Goal: Task Accomplishment & Management: Complete application form

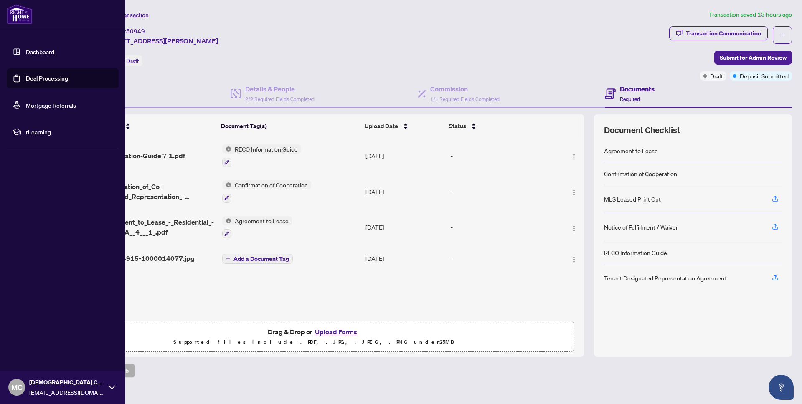
click at [18, 19] on img at bounding box center [20, 14] width 26 height 20
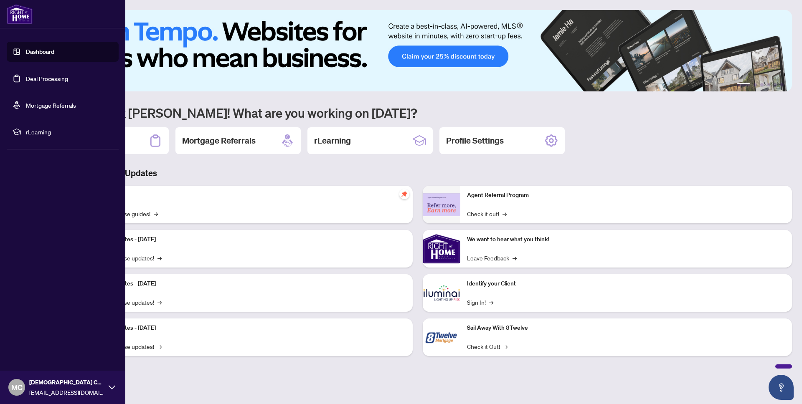
click at [49, 50] on link "Dashboard" at bounding box center [40, 52] width 28 height 8
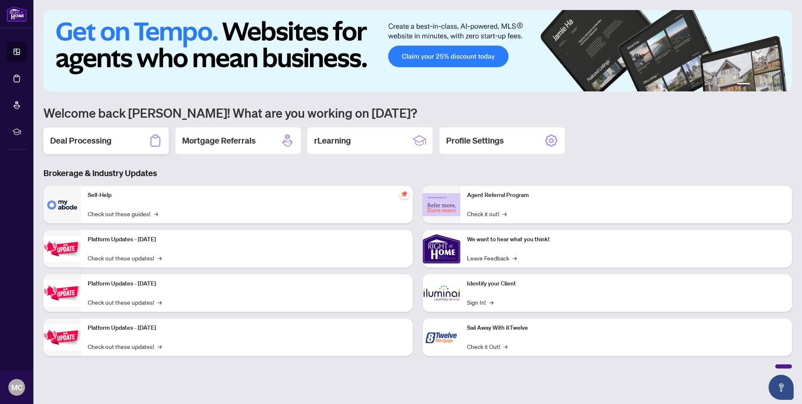
click at [104, 145] on h2 "Deal Processing" at bounding box center [80, 141] width 61 height 12
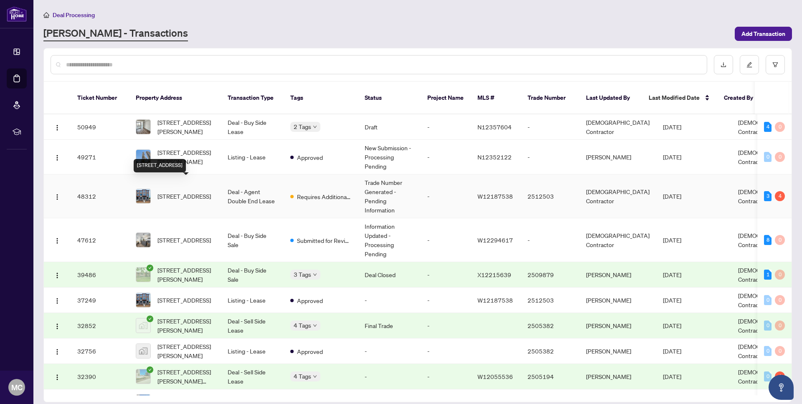
click at [180, 192] on span "[STREET_ADDRESS]" at bounding box center [183, 196] width 53 height 9
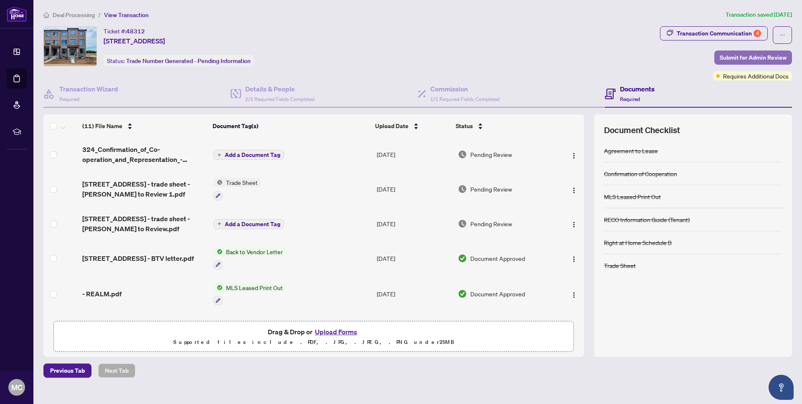
click at [737, 58] on span "Submit for Admin Review" at bounding box center [753, 57] width 67 height 13
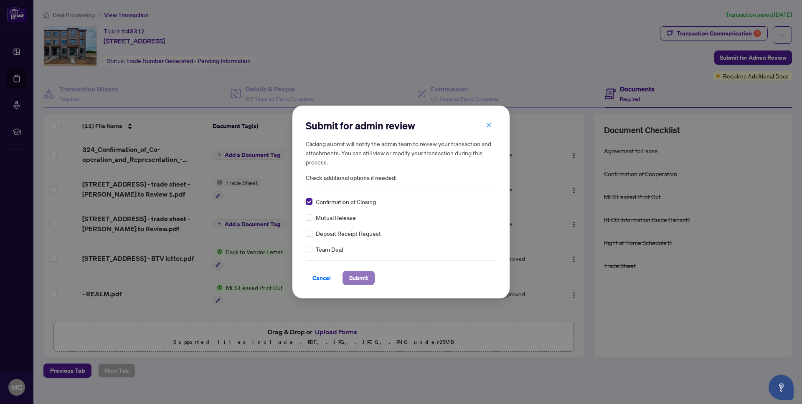
click at [348, 276] on button "Submit" at bounding box center [358, 278] width 32 height 14
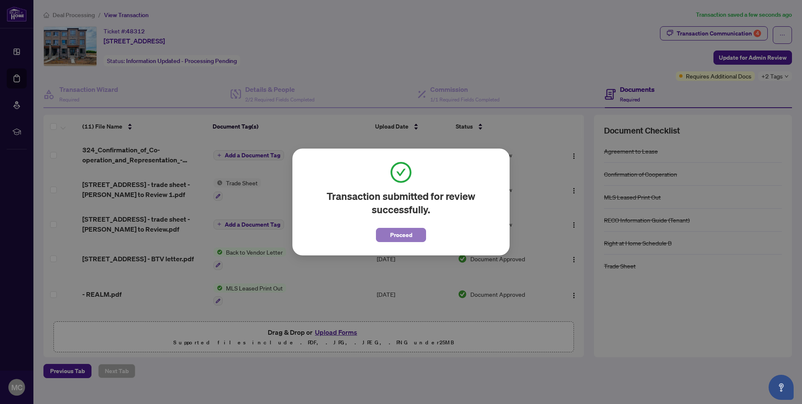
click at [394, 239] on span "Proceed" at bounding box center [401, 234] width 22 height 13
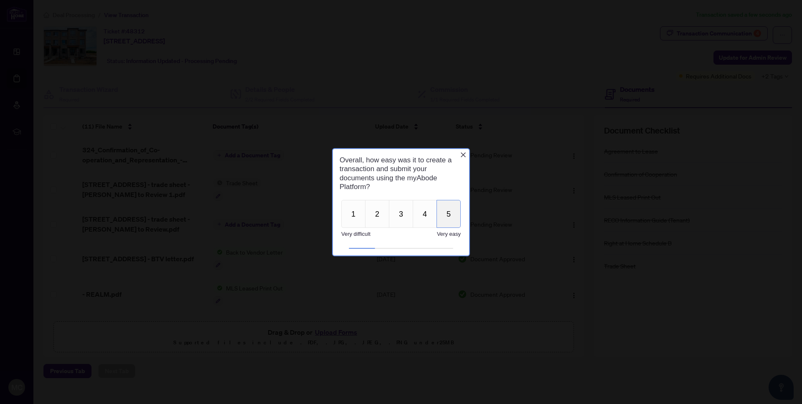
click at [443, 213] on button "5" at bounding box center [448, 214] width 24 height 28
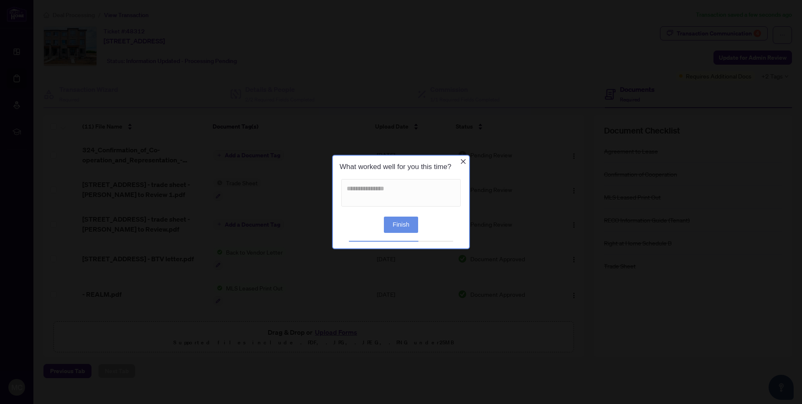
click at [406, 228] on button "Finish" at bounding box center [401, 225] width 34 height 16
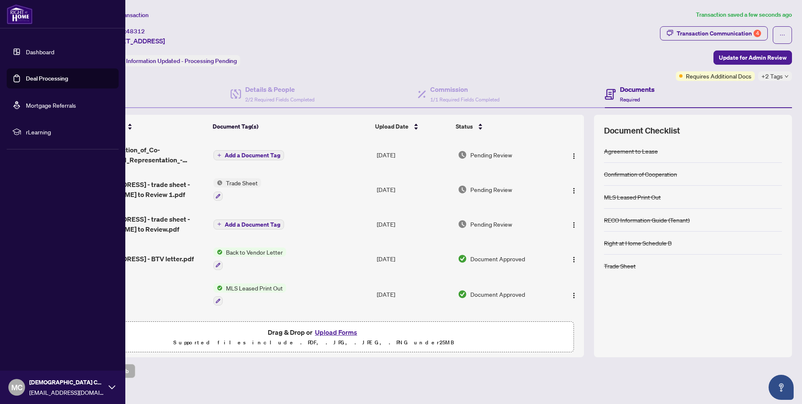
click at [42, 52] on link "Dashboard" at bounding box center [40, 52] width 28 height 8
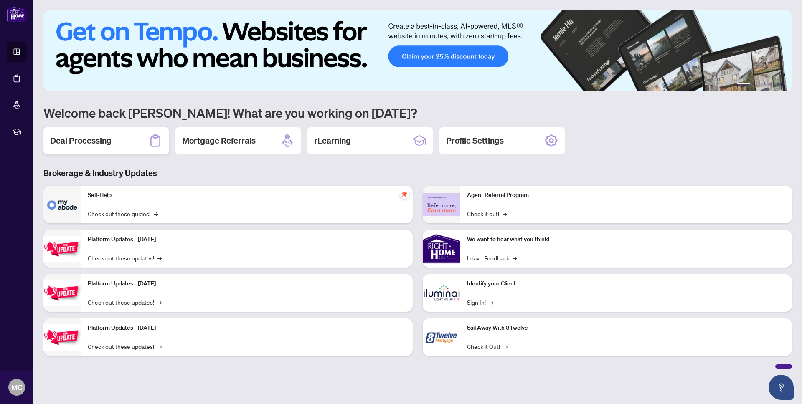
click at [107, 135] on h2 "Deal Processing" at bounding box center [80, 141] width 61 height 12
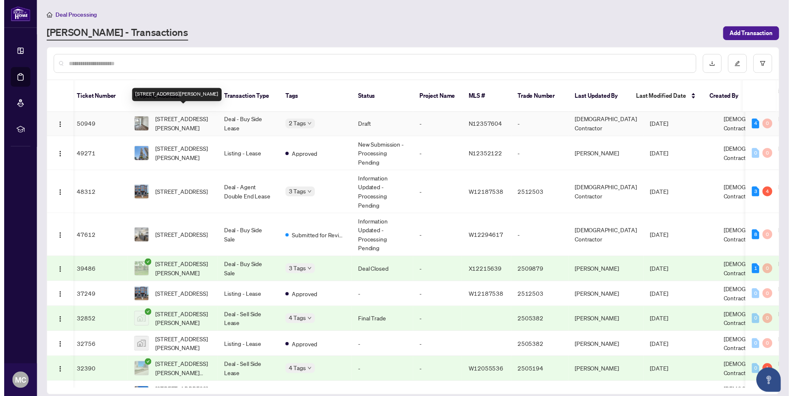
scroll to position [0, 3]
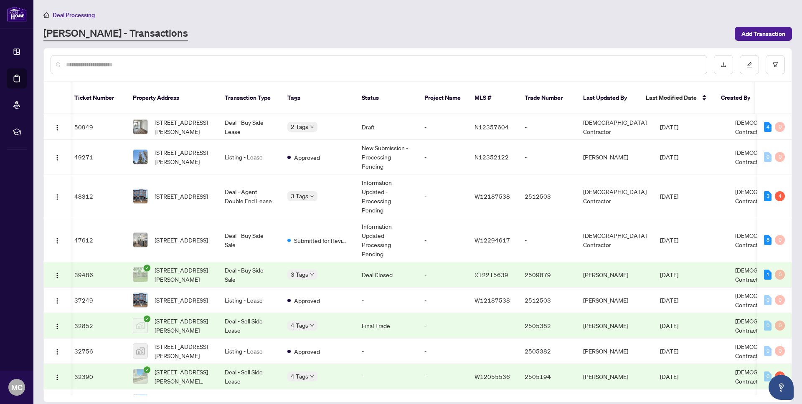
drag, startPoint x: 194, startPoint y: 119, endPoint x: 321, endPoint y: 61, distance: 139.4
click at [321, 61] on div "Ticket Number Property Address Transaction Type Tags Status Project Name MLS # …" at bounding box center [418, 225] width 748 height 354
click at [321, 61] on input "text" at bounding box center [383, 64] width 634 height 9
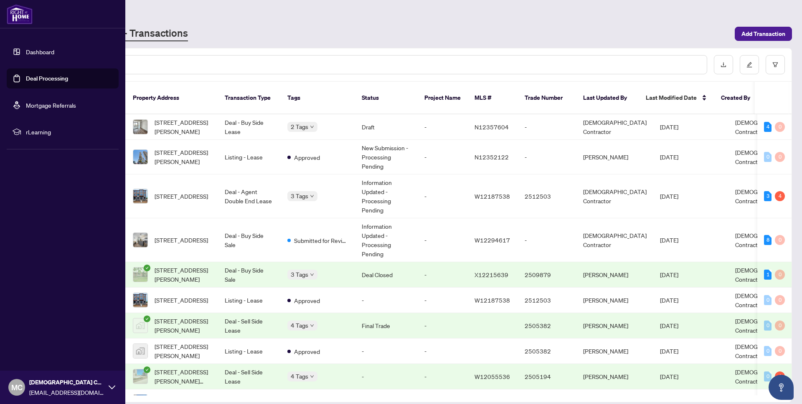
click at [31, 51] on link "Dashboard" at bounding box center [40, 52] width 28 height 8
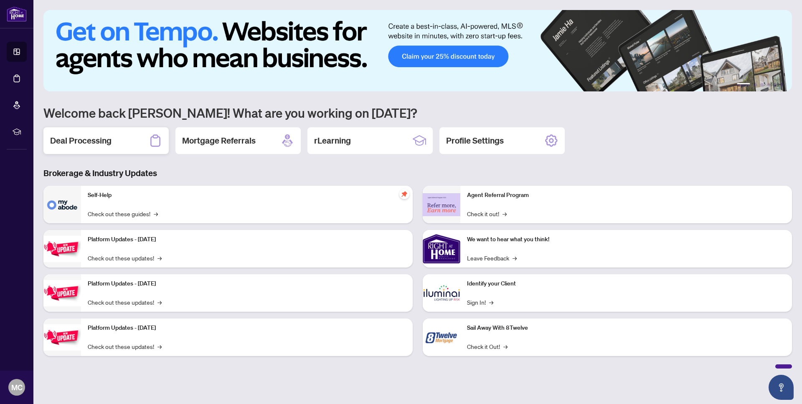
click at [71, 140] on h2 "Deal Processing" at bounding box center [80, 141] width 61 height 12
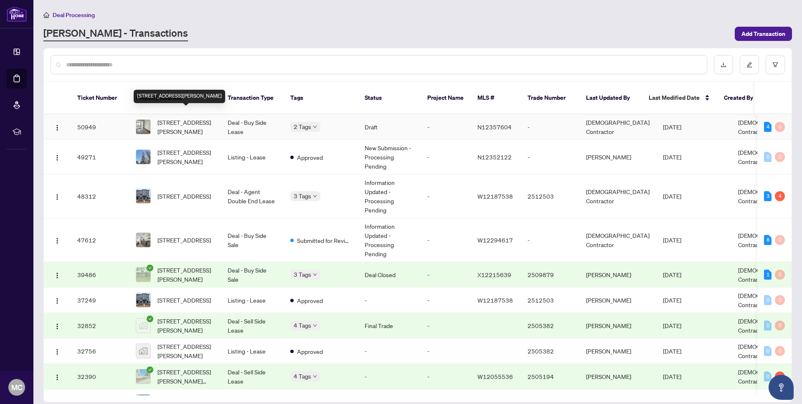
click at [195, 118] on span "[STREET_ADDRESS][PERSON_NAME]" at bounding box center [185, 127] width 57 height 18
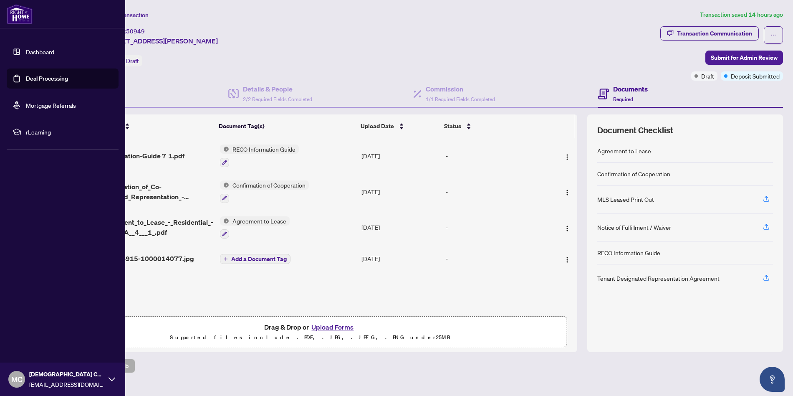
click at [26, 50] on link "Dashboard" at bounding box center [40, 52] width 28 height 8
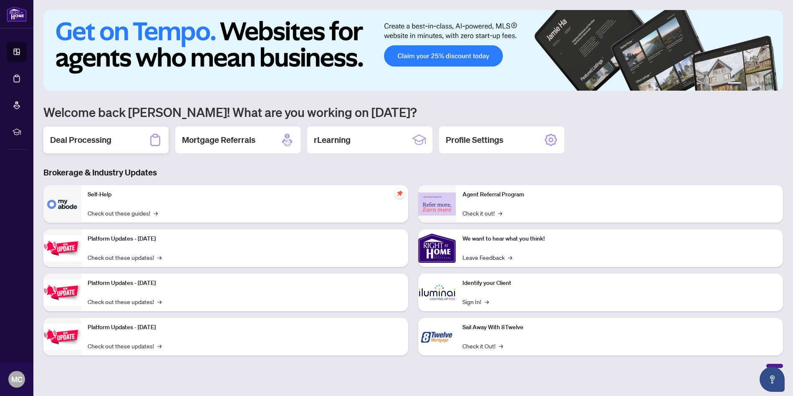
click at [107, 146] on div "Deal Processing" at bounding box center [105, 140] width 125 height 27
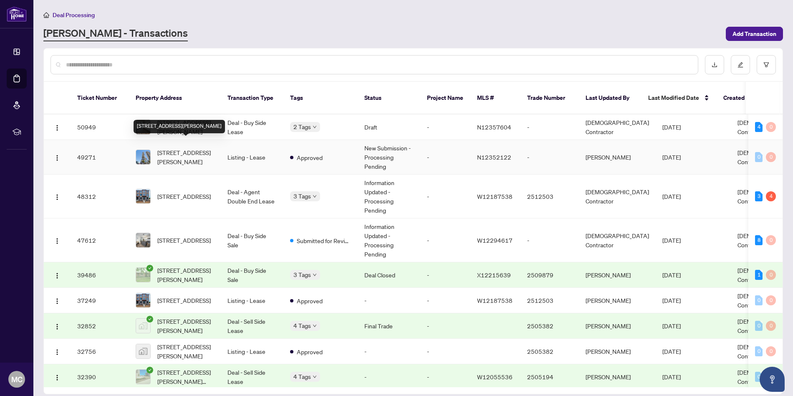
click at [225, 120] on div "[STREET_ADDRESS][PERSON_NAME]" at bounding box center [179, 126] width 91 height 13
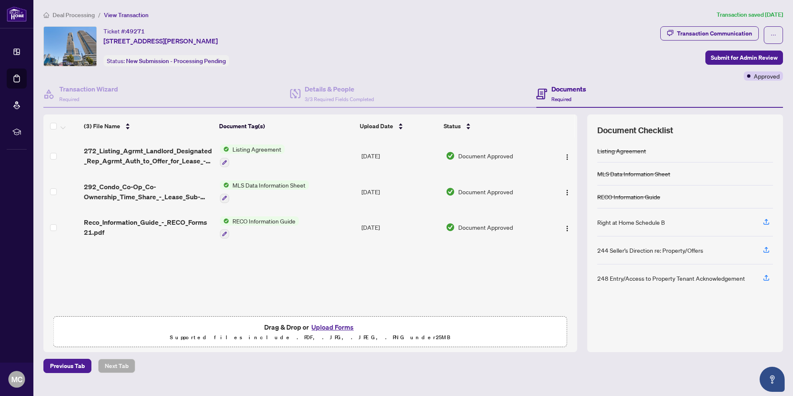
click at [332, 327] on button "Upload Forms" at bounding box center [332, 327] width 47 height 11
click at [81, 15] on span "Deal Processing" at bounding box center [74, 15] width 42 height 8
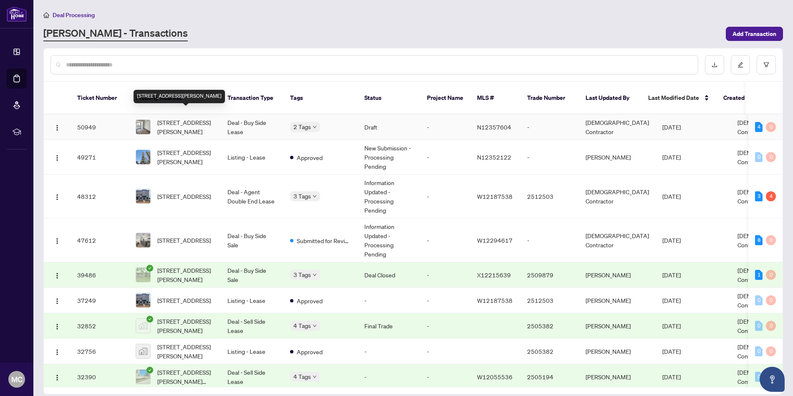
click at [192, 124] on span "[STREET_ADDRESS][PERSON_NAME]" at bounding box center [185, 127] width 57 height 18
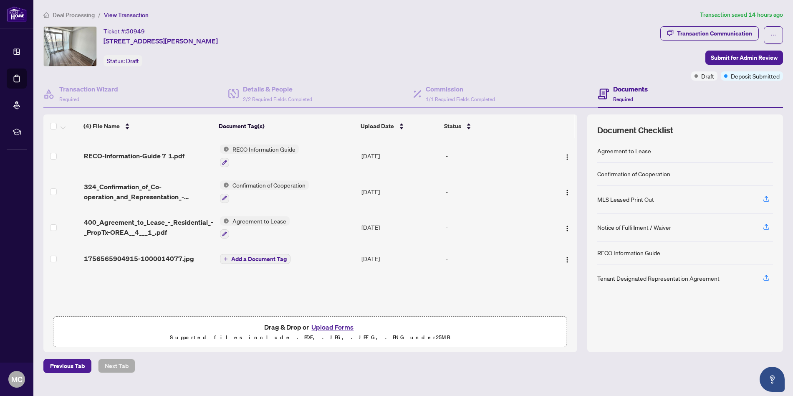
click at [329, 327] on button "Upload Forms" at bounding box center [332, 327] width 47 height 11
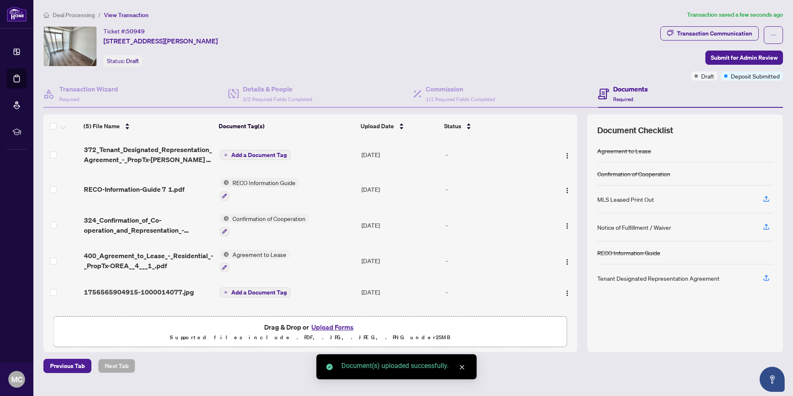
click at [255, 152] on span "Add a Document Tag" at bounding box center [259, 155] width 56 height 6
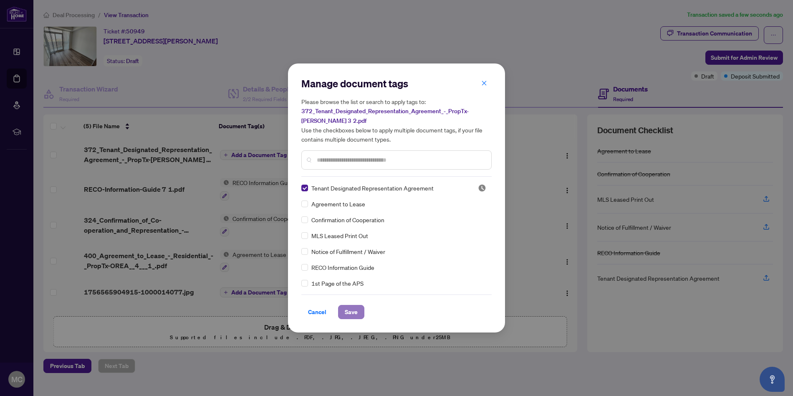
click at [356, 312] on span "Save" at bounding box center [351, 311] width 13 height 13
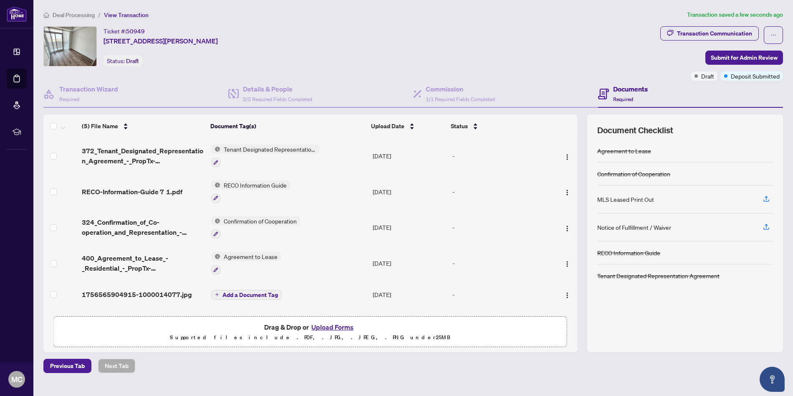
click at [71, 17] on span "Deal Processing" at bounding box center [74, 15] width 42 height 8
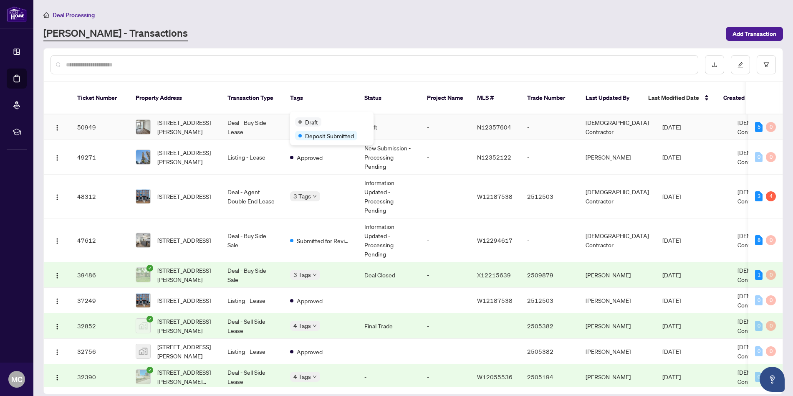
click at [302, 117] on div "Draft" at bounding box center [332, 122] width 74 height 10
click at [182, 118] on span "[STREET_ADDRESS][PERSON_NAME]" at bounding box center [185, 127] width 57 height 18
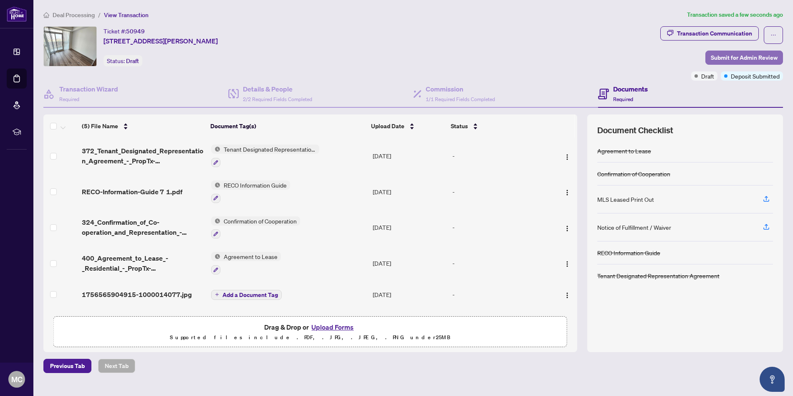
click at [738, 55] on span "Submit for Admin Review" at bounding box center [744, 57] width 67 height 13
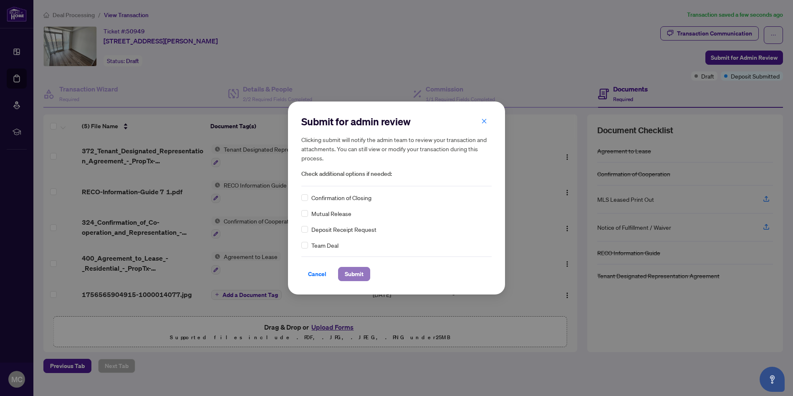
click at [360, 277] on span "Submit" at bounding box center [354, 273] width 19 height 13
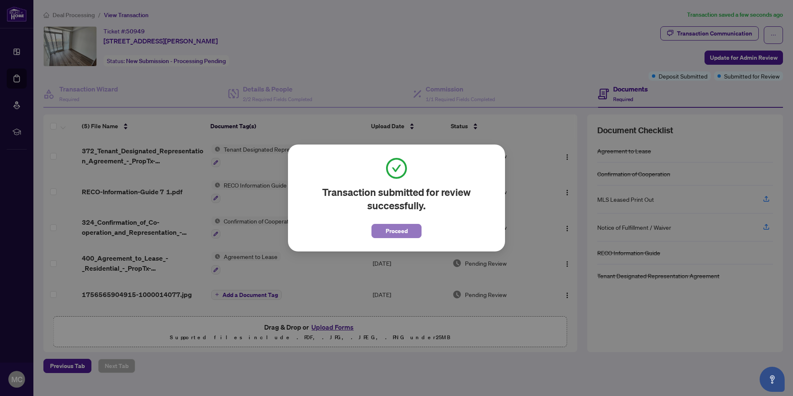
click at [372, 232] on button "Proceed" at bounding box center [397, 231] width 50 height 14
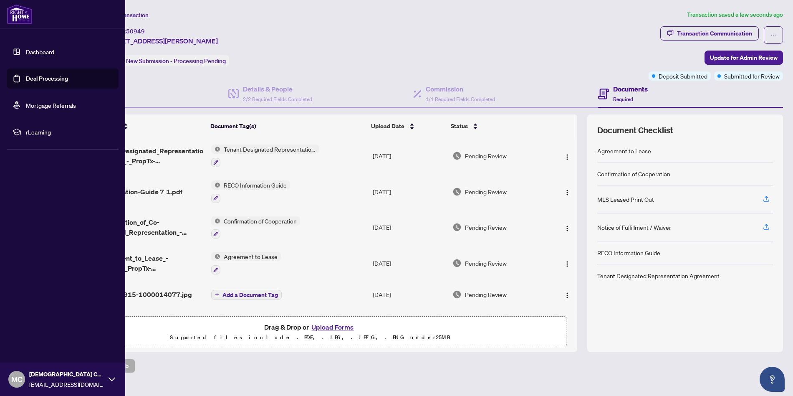
click at [39, 51] on link "Dashboard" at bounding box center [40, 52] width 28 height 8
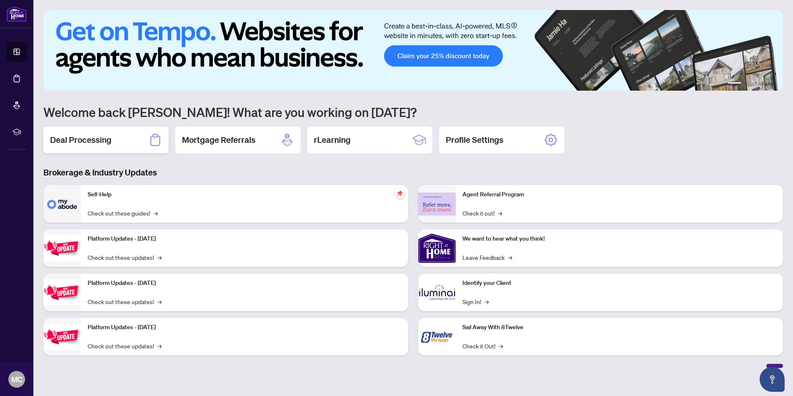
click at [66, 129] on div "Deal Processing" at bounding box center [105, 140] width 125 height 27
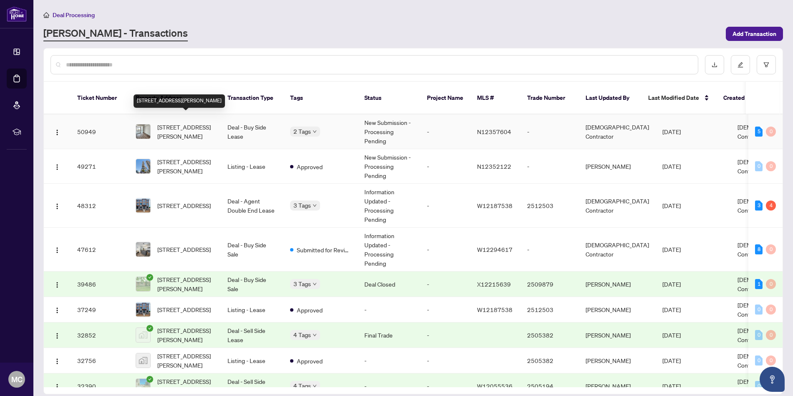
click at [210, 122] on span "[STREET_ADDRESS][PERSON_NAME]" at bounding box center [185, 131] width 57 height 18
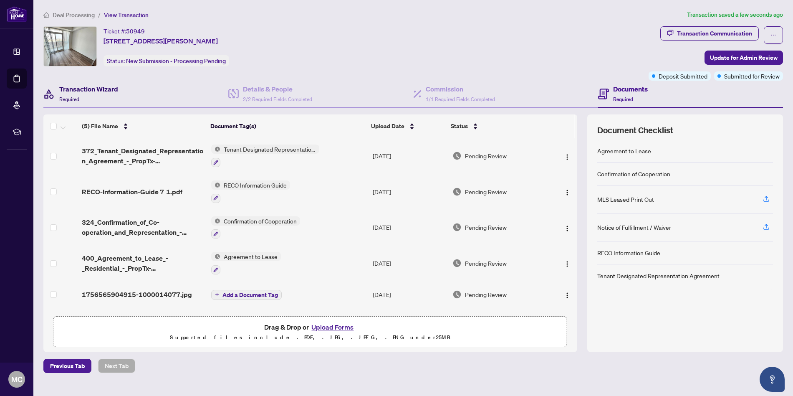
click at [99, 93] on h4 "Transaction Wizard" at bounding box center [88, 89] width 59 height 10
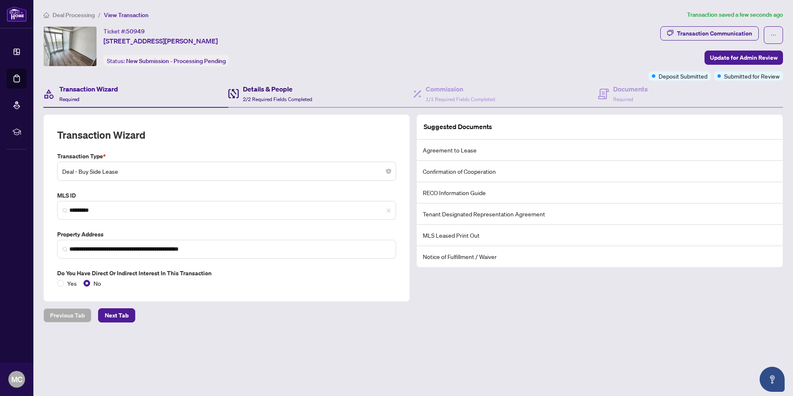
click at [245, 91] on h4 "Details & People" at bounding box center [277, 89] width 69 height 10
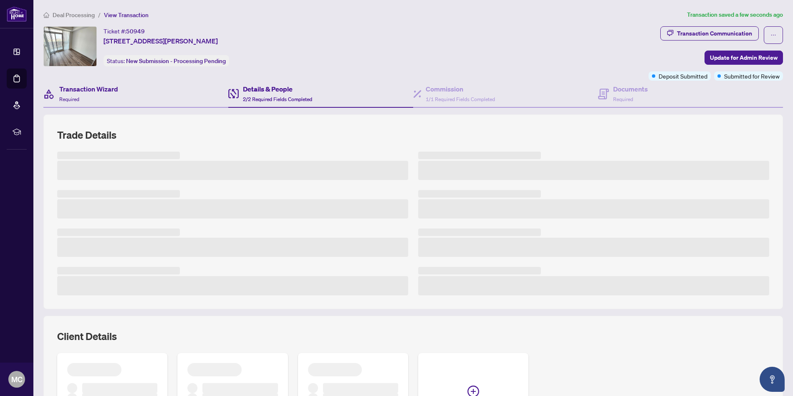
click at [178, 90] on div "Transaction Wizard Required" at bounding box center [135, 94] width 185 height 27
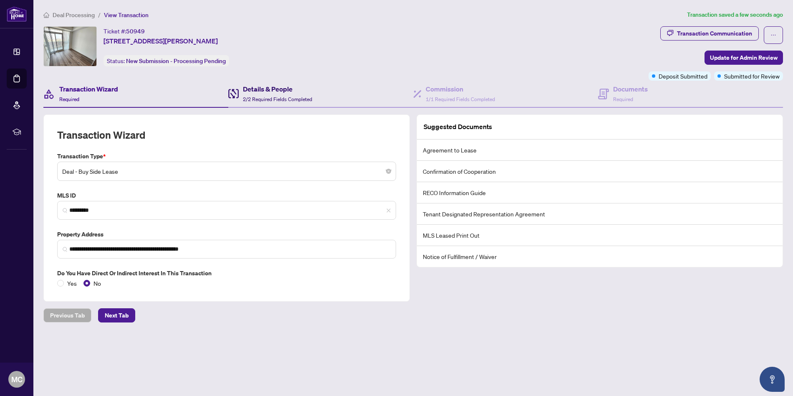
click at [245, 93] on h4 "Details & People" at bounding box center [277, 89] width 69 height 10
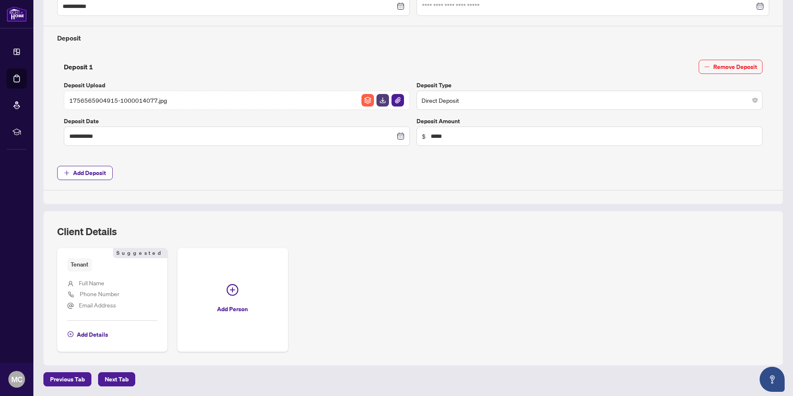
scroll to position [280, 0]
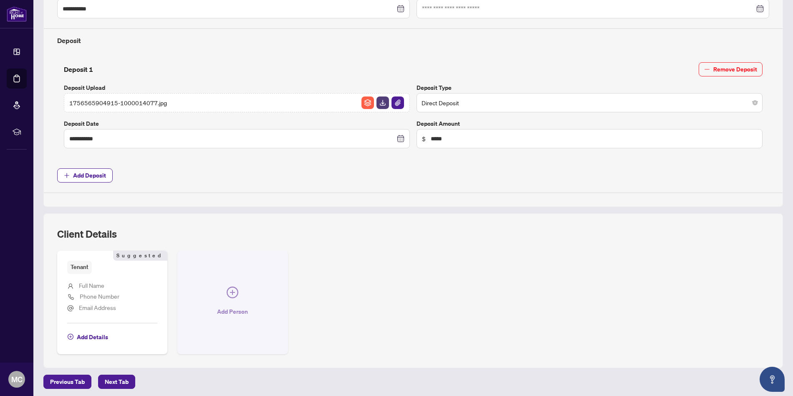
click at [231, 290] on icon "plus-circle" at bounding box center [233, 292] width 12 height 12
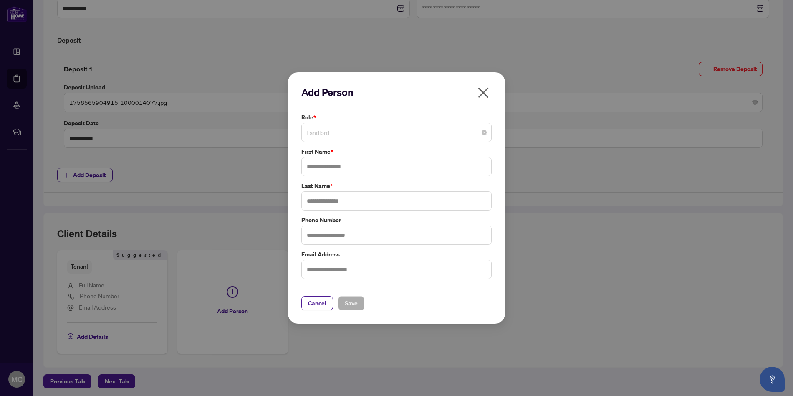
click at [393, 137] on span "Landlord" at bounding box center [397, 132] width 180 height 16
click at [567, 166] on div "Add Person Role * Landlord 3 4 186 Landlord Tenant Corporation Landlord Corpora…" at bounding box center [396, 198] width 793 height 396
click at [481, 91] on icon "close" at bounding box center [483, 92] width 13 height 13
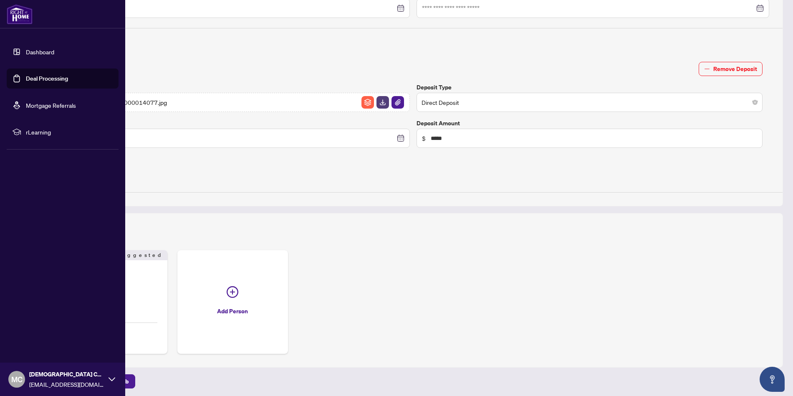
click at [31, 51] on link "Dashboard" at bounding box center [40, 52] width 28 height 8
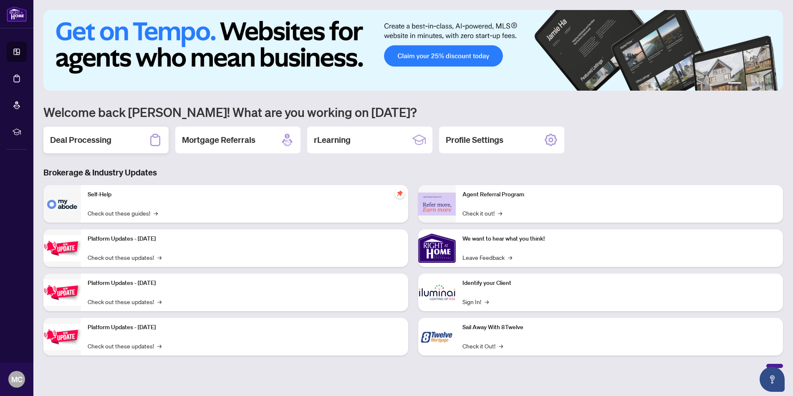
click at [94, 139] on h2 "Deal Processing" at bounding box center [80, 140] width 61 height 12
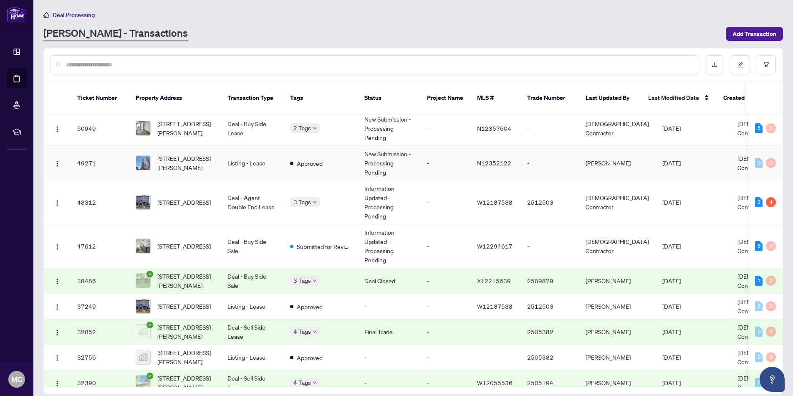
scroll to position [5, 0]
